Goal: Transaction & Acquisition: Purchase product/service

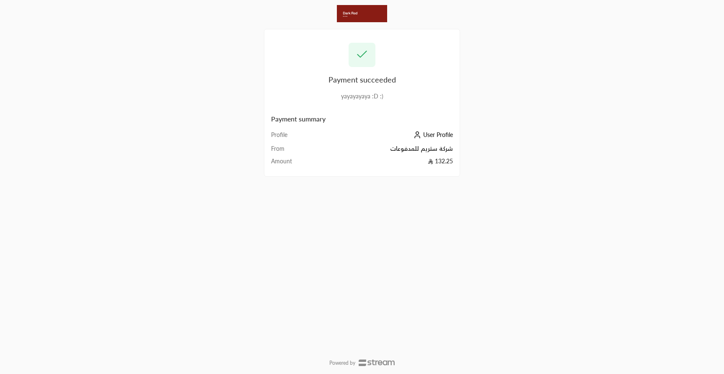
click at [441, 136] on span "User Profile" at bounding box center [438, 134] width 30 height 7
click at [438, 174] on span "Download invoice PDF" at bounding box center [422, 174] width 59 height 8
click at [436, 135] on span "User Profile" at bounding box center [438, 135] width 30 height 8
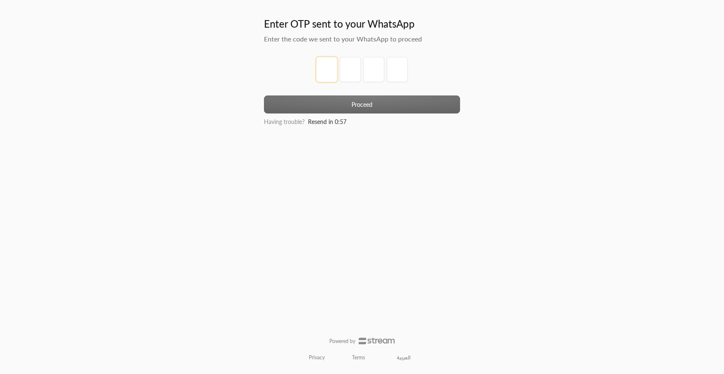
click at [328, 73] on input "tel" at bounding box center [326, 69] width 21 height 25
type input "1"
type input "2"
type input "3"
type input "4"
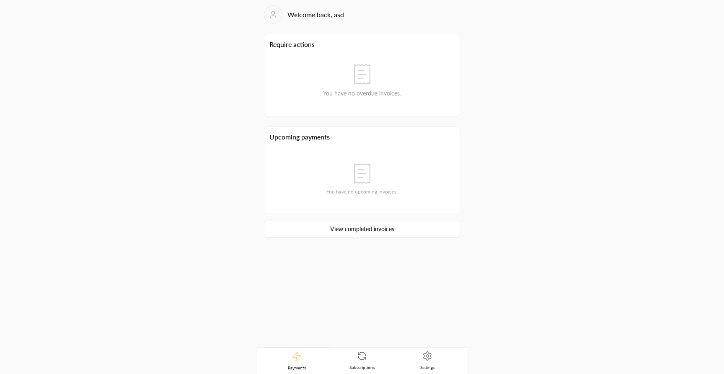
click at [379, 227] on link "View completed invoices" at bounding box center [362, 229] width 196 height 17
click at [375, 50] on div "completed" at bounding box center [362, 49] width 187 height 8
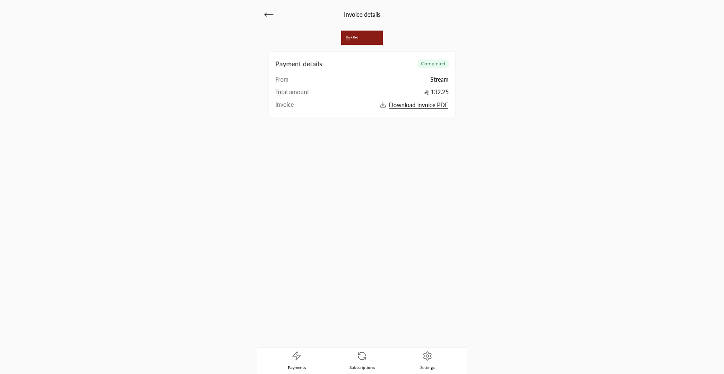
click at [431, 356] on icon at bounding box center [427, 356] width 10 height 10
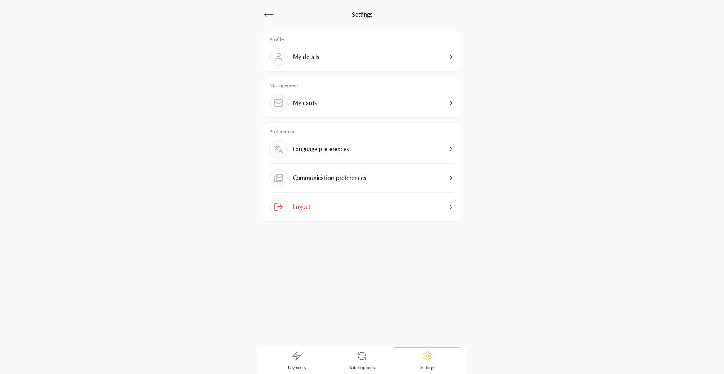
click at [369, 208] on button "Logout" at bounding box center [361, 207] width 185 height 18
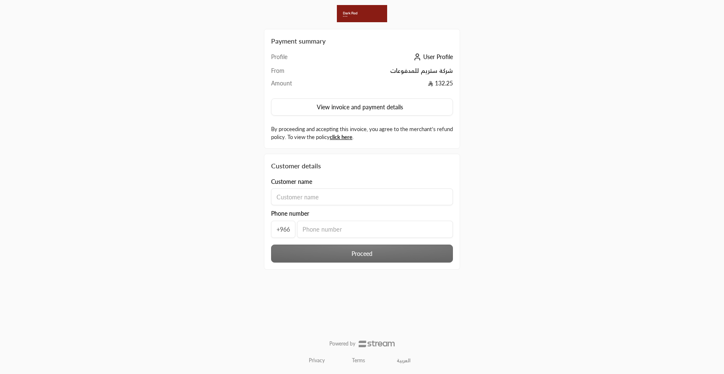
click at [305, 198] on input at bounding box center [362, 197] width 182 height 17
type input "asd"
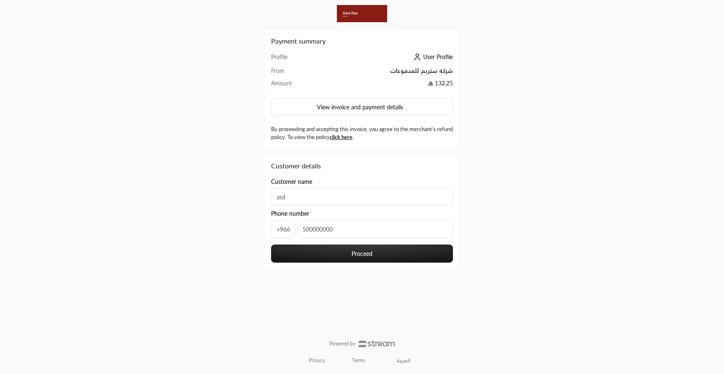
type input "500000000"
click at [320, 252] on button "Proceed" at bounding box center [362, 254] width 182 height 18
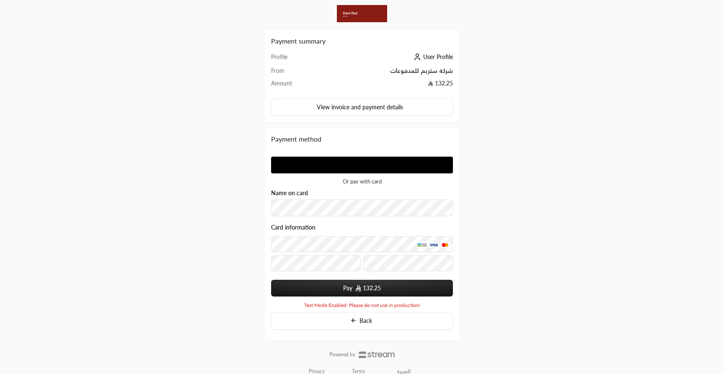
click at [313, 217] on form "Name on card Card information Pay 132.25" at bounding box center [362, 243] width 182 height 107
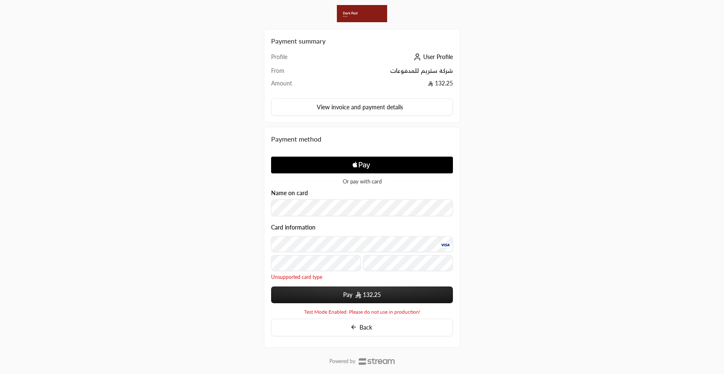
click at [348, 294] on button "Pay 132.25" at bounding box center [362, 295] width 182 height 17
